Goal: Find specific page/section: Find specific page/section

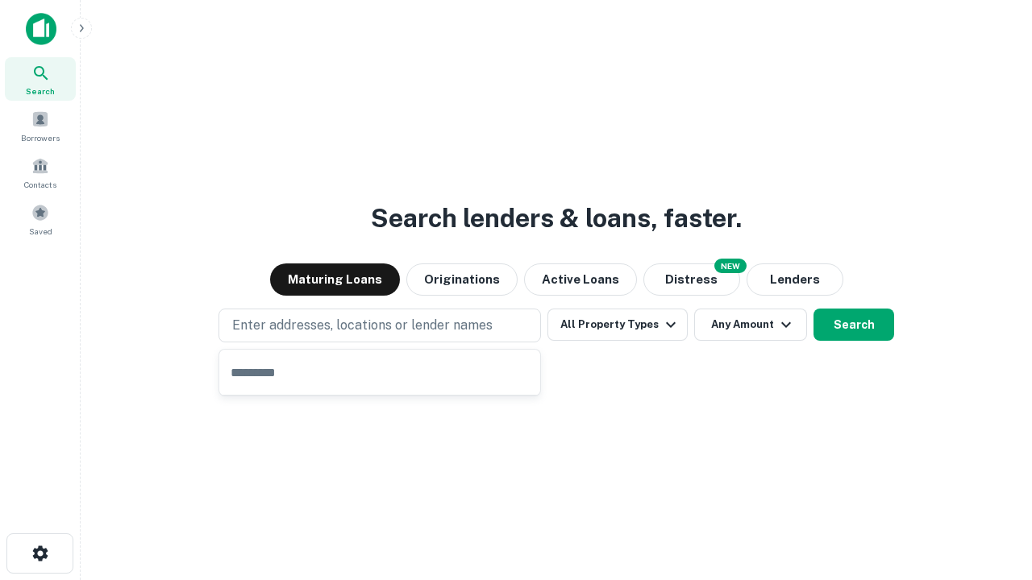
type input "**********"
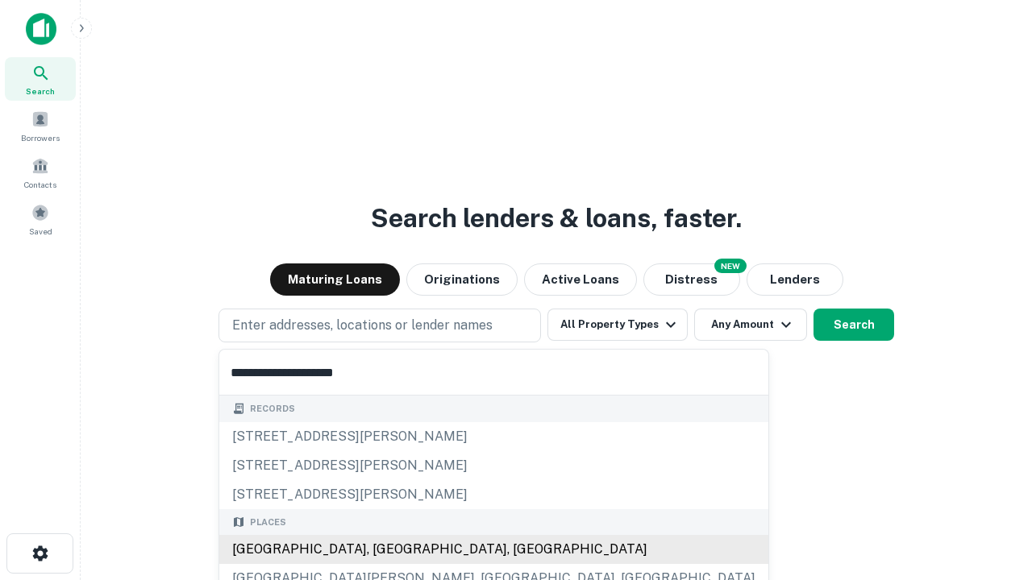
click at [385, 550] on div "[GEOGRAPHIC_DATA], [GEOGRAPHIC_DATA], [GEOGRAPHIC_DATA]" at bounding box center [493, 549] width 549 height 29
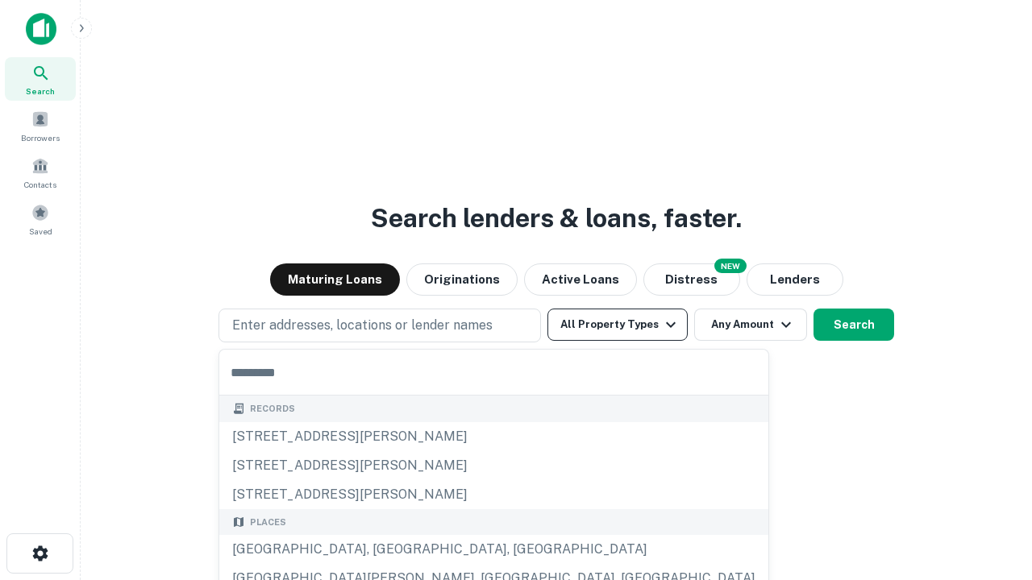
click at [617, 325] on button "All Property Types" at bounding box center [617, 325] width 140 height 32
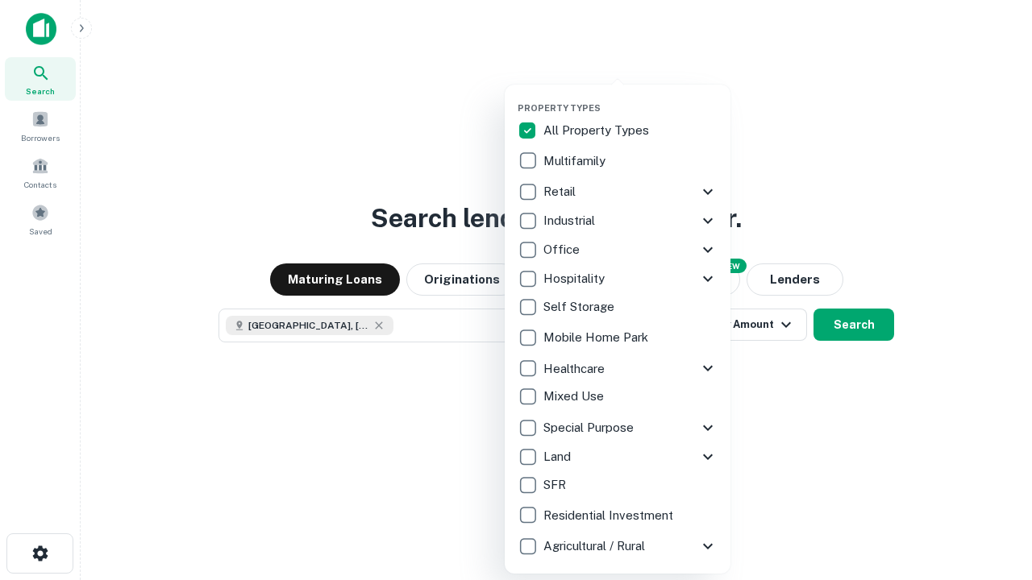
click at [630, 98] on button "button" at bounding box center [631, 98] width 226 height 1
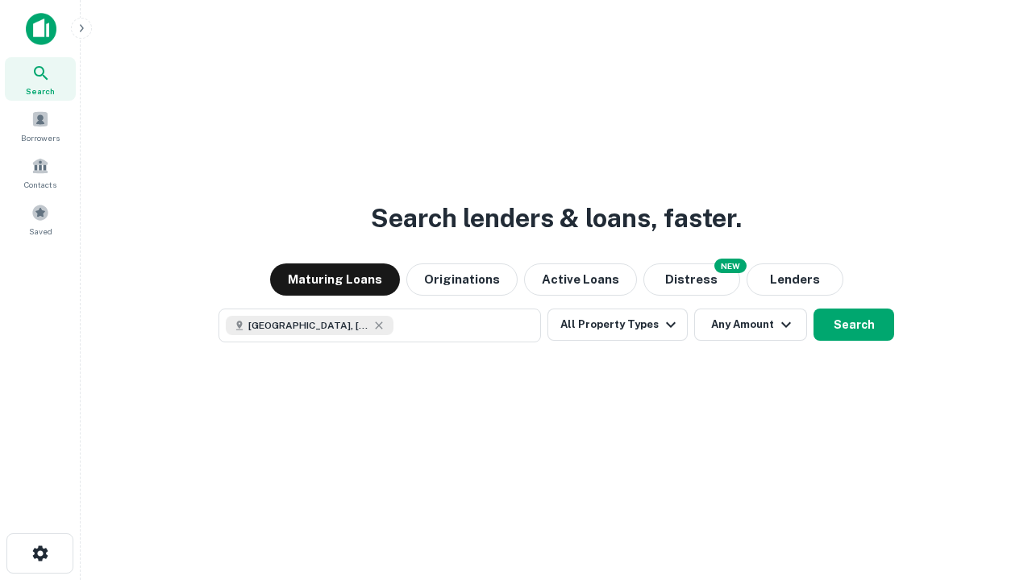
scroll to position [26, 0]
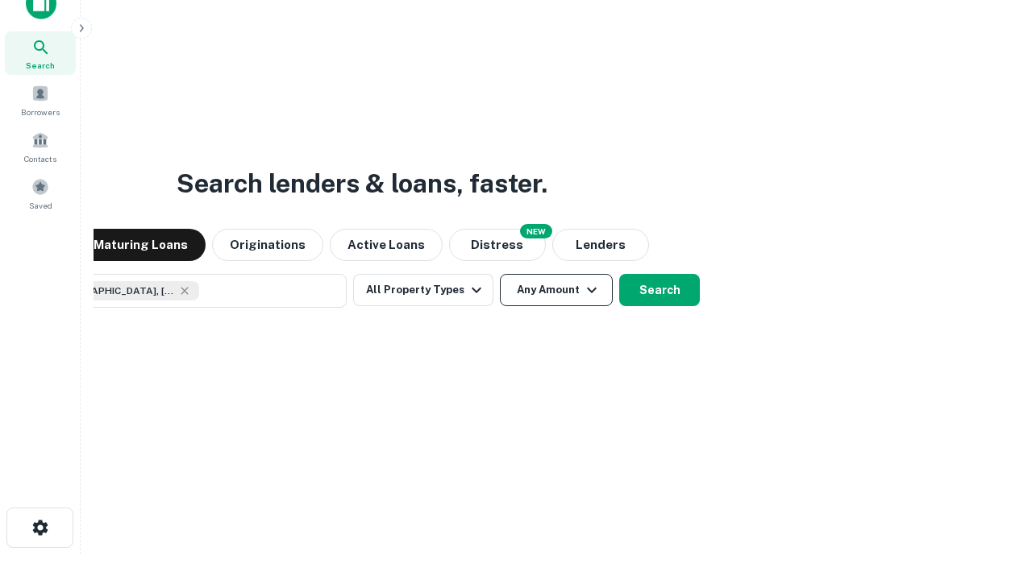
click at [500, 274] on button "Any Amount" at bounding box center [556, 290] width 113 height 32
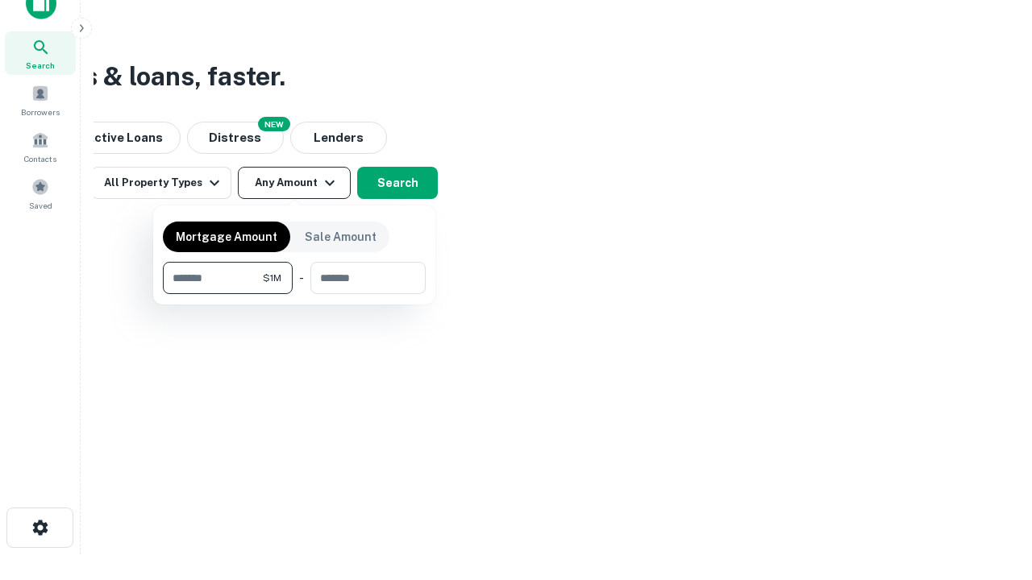
type input "*******"
click at [294, 294] on button "button" at bounding box center [294, 294] width 263 height 1
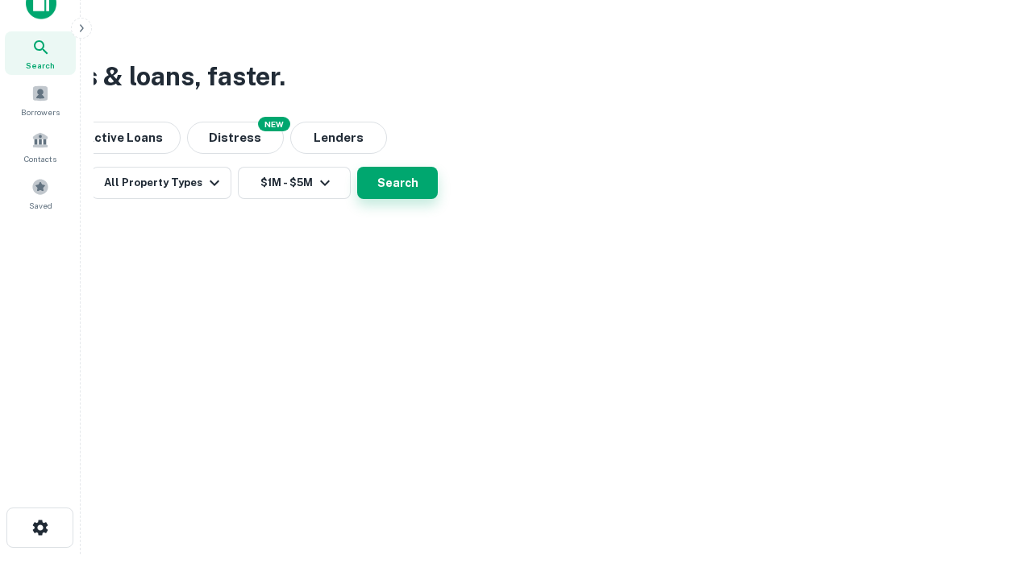
click at [438, 199] on button "Search" at bounding box center [397, 183] width 81 height 32
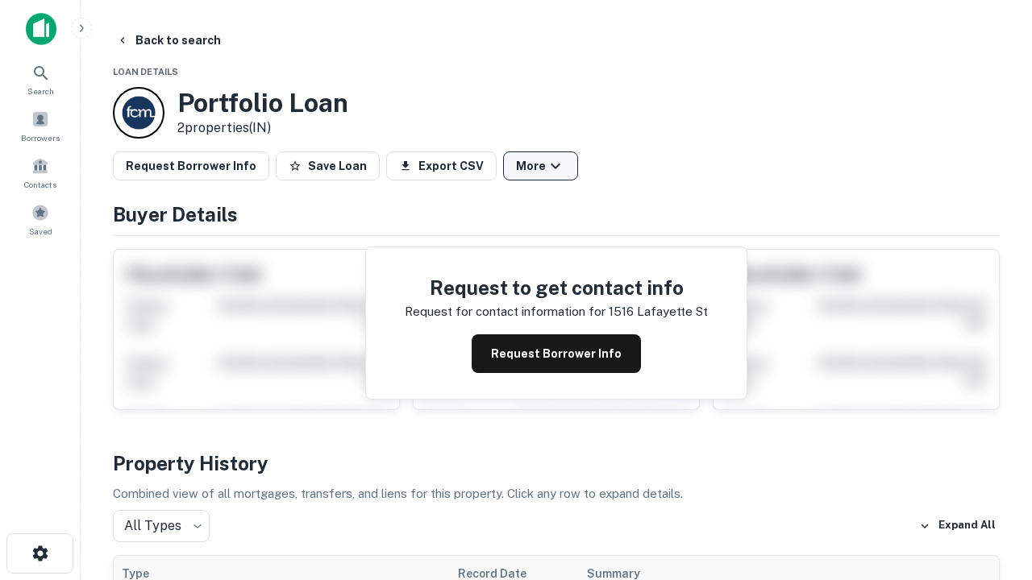
click at [540, 166] on button "More" at bounding box center [540, 166] width 75 height 29
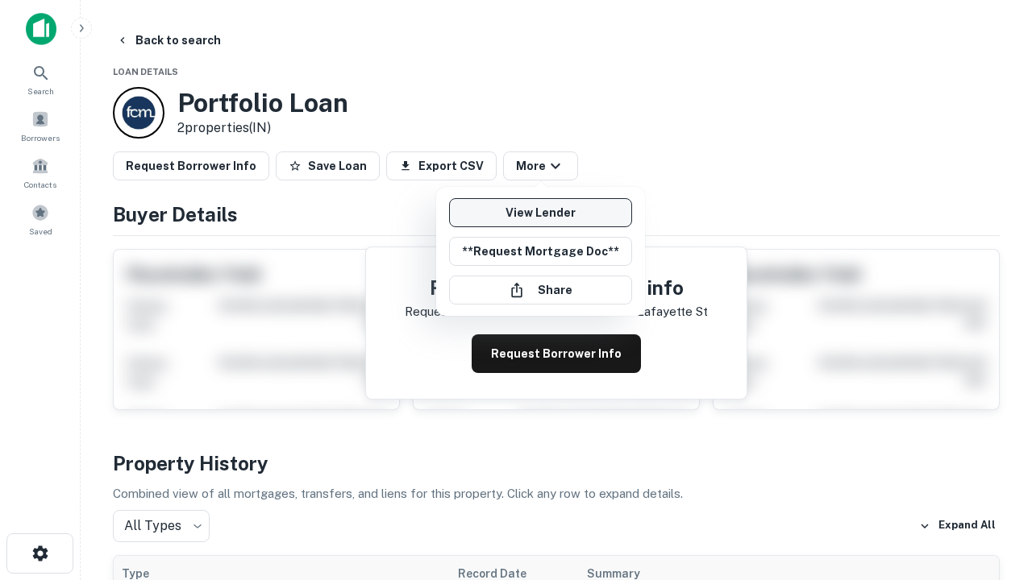
click at [540, 213] on link "View Lender" at bounding box center [540, 212] width 183 height 29
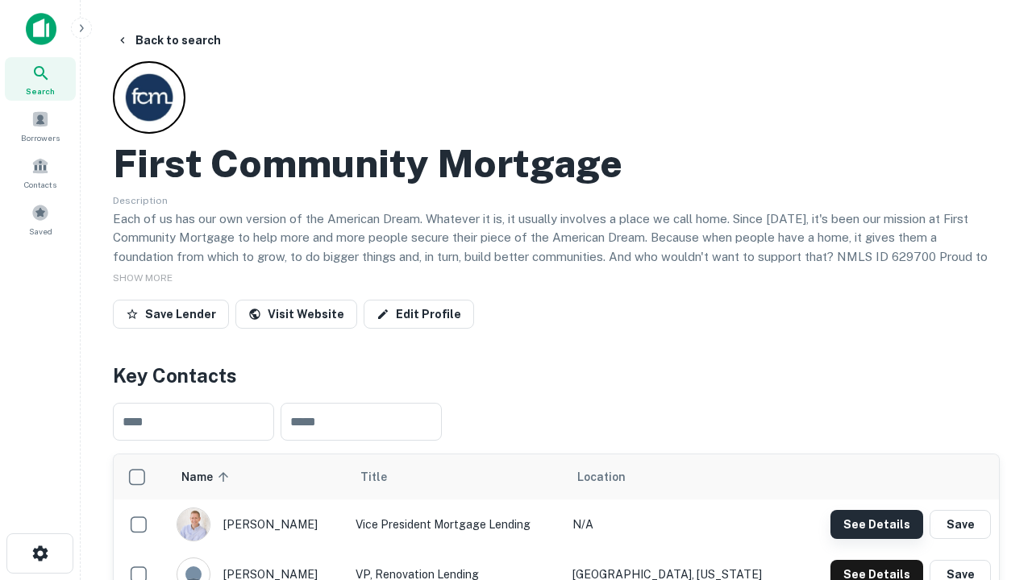
click at [876, 524] on button "See Details" at bounding box center [876, 524] width 93 height 29
click at [39, 554] on icon "button" at bounding box center [40, 553] width 19 height 19
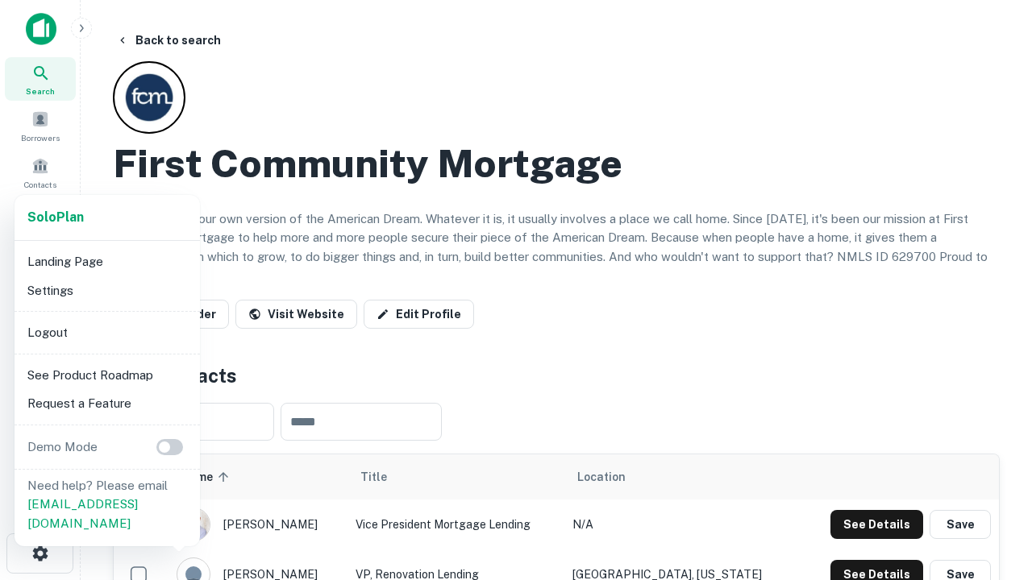
click at [106, 332] on li "Logout" at bounding box center [107, 332] width 173 height 29
